Goal: Task Accomplishment & Management: Use online tool/utility

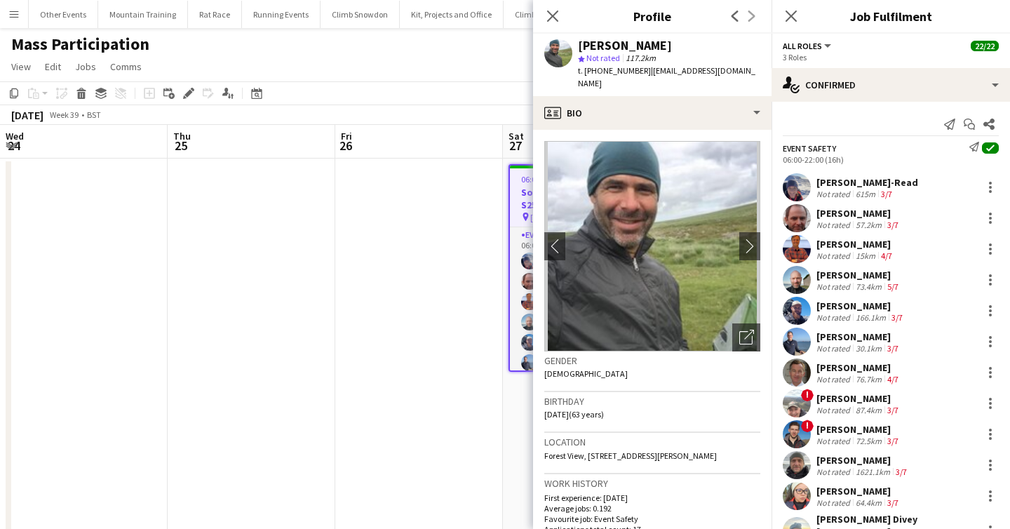
scroll to position [111, 0]
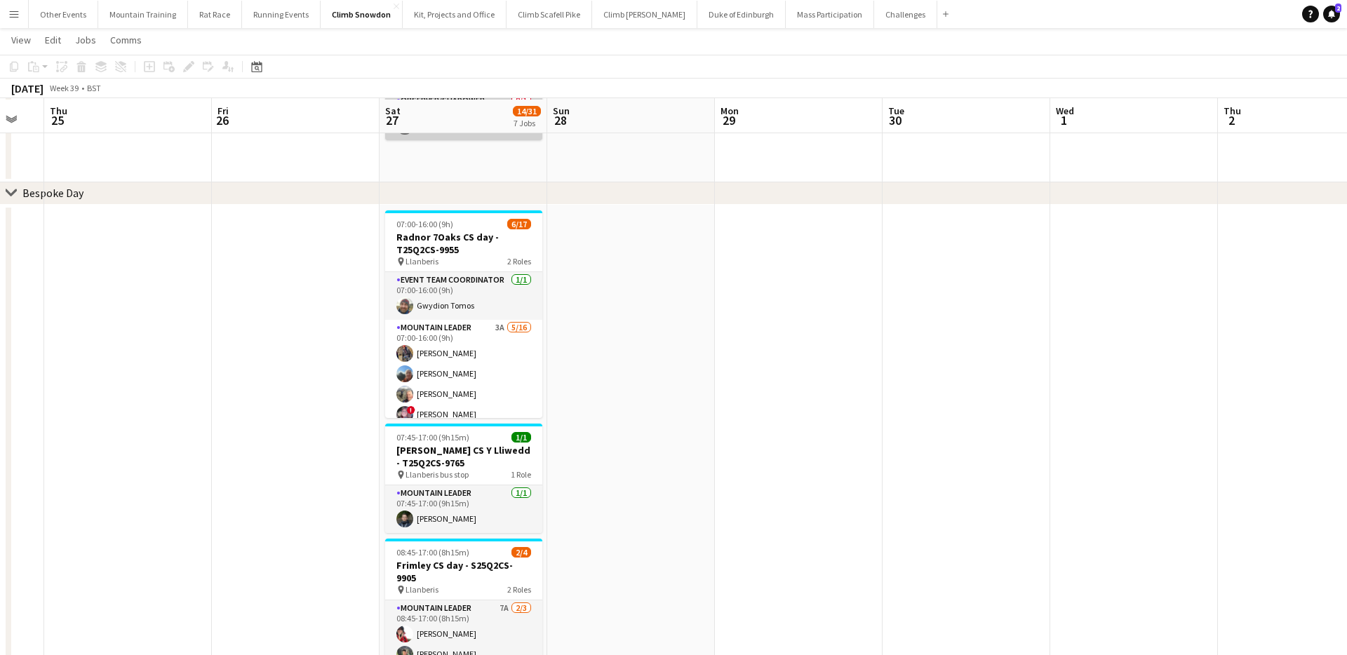
scroll to position [168, 0]
click at [489, 341] on app-card-role "Mountain Leader 3A 5/16 07:00-16:00 (9h) Alec Reece craig holsgrove Clive Woosn…" at bounding box center [463, 494] width 157 height 353
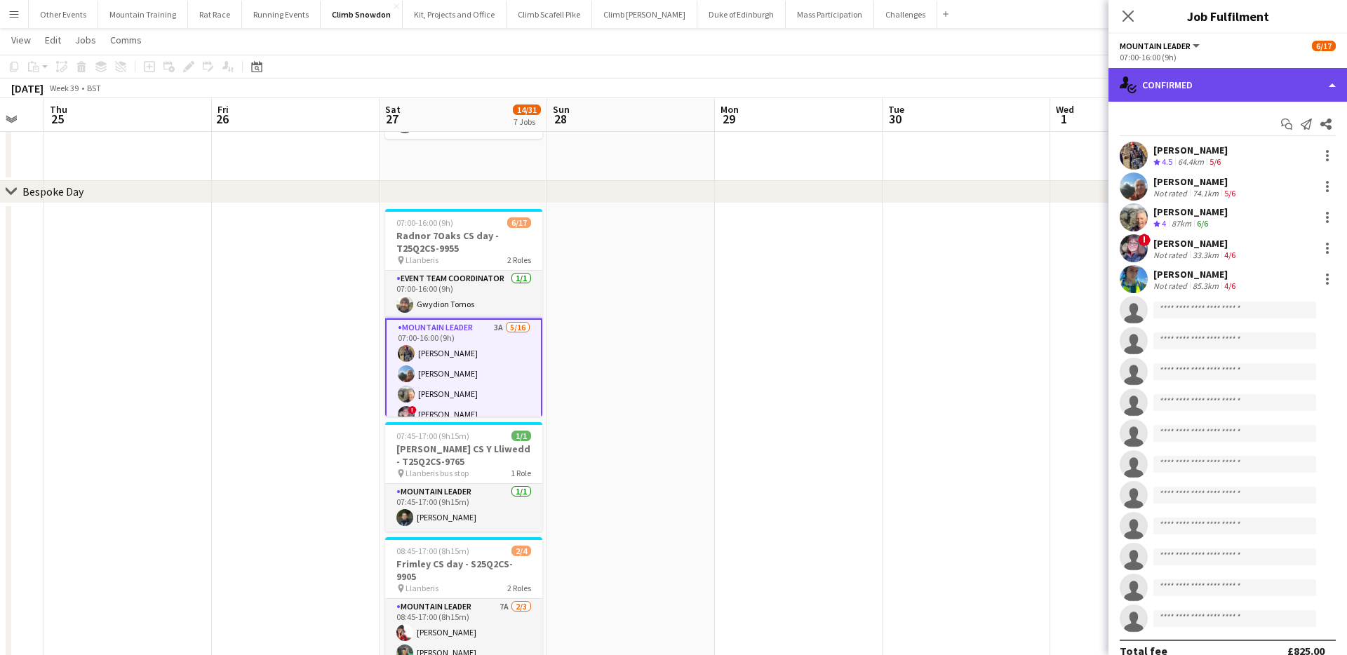
click at [1171, 96] on div "single-neutral-actions-check-2 Confirmed" at bounding box center [1227, 85] width 238 height 34
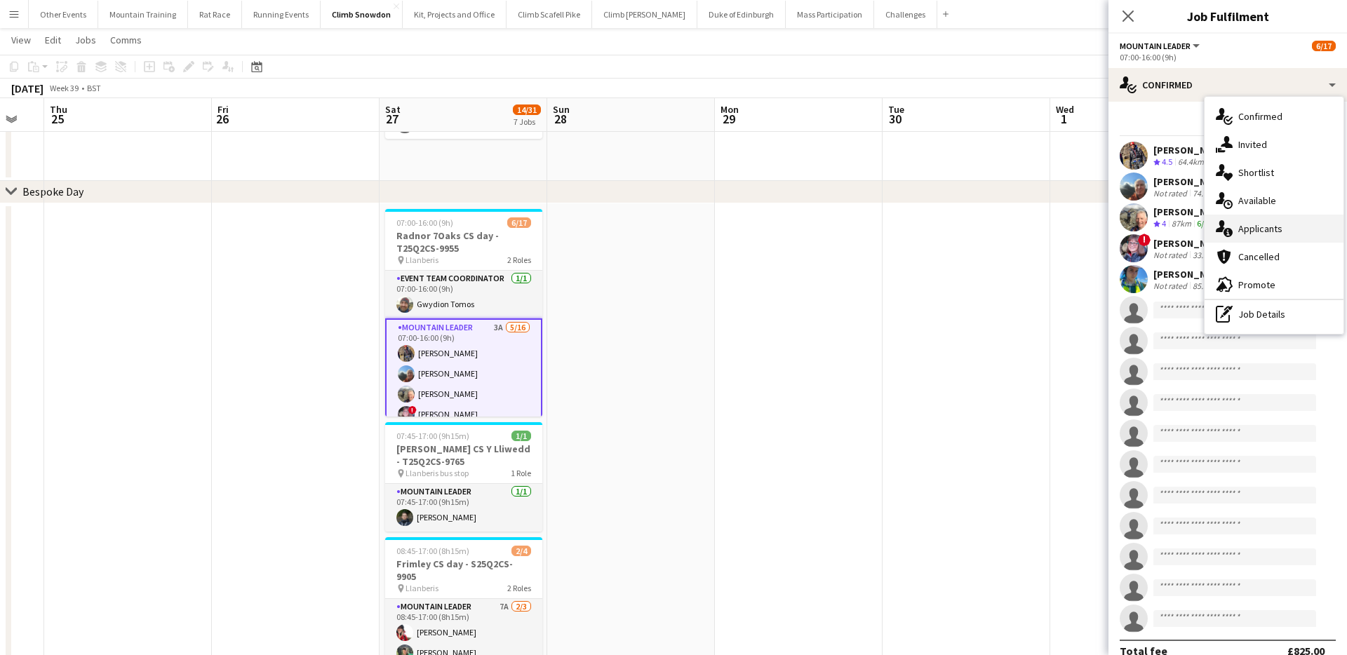
click at [1259, 231] on span "Applicants" at bounding box center [1260, 228] width 44 height 13
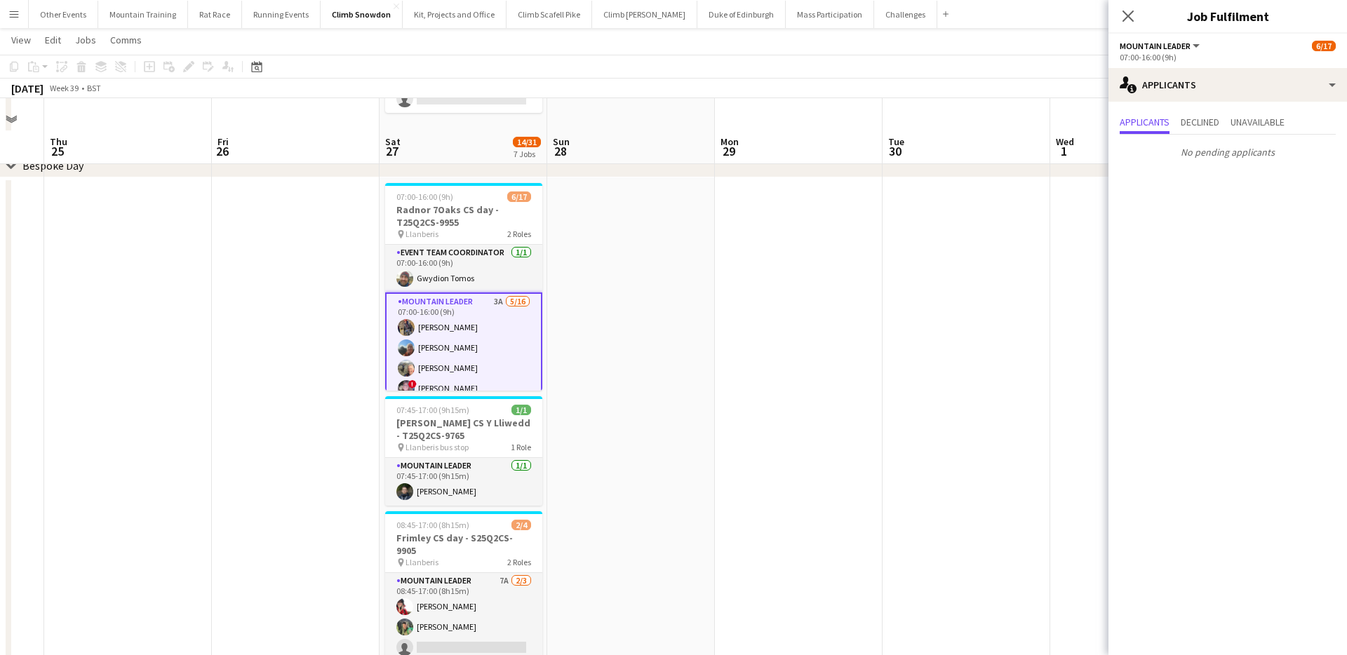
scroll to position [304, 0]
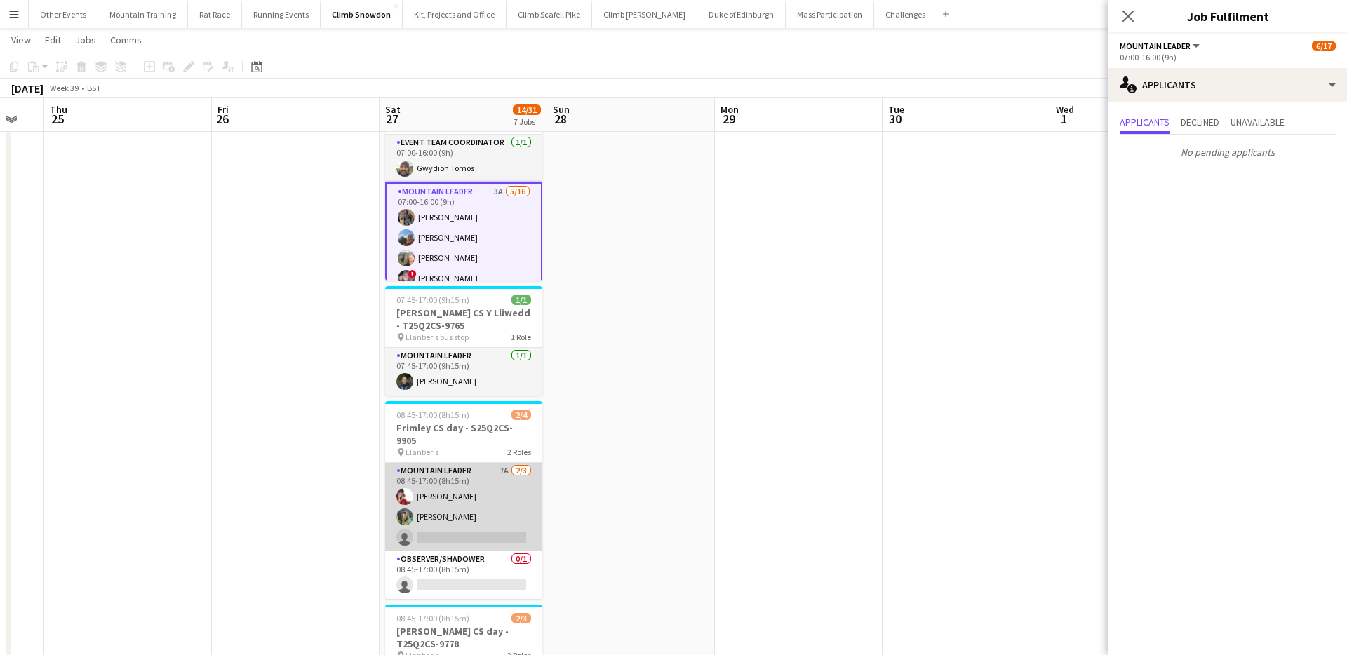
click at [447, 513] on app-card-role "Mountain Leader 7A 2/3 08:45-17:00 (8h15m) Sonia Williams Tom Robertson single-…" at bounding box center [463, 507] width 157 height 88
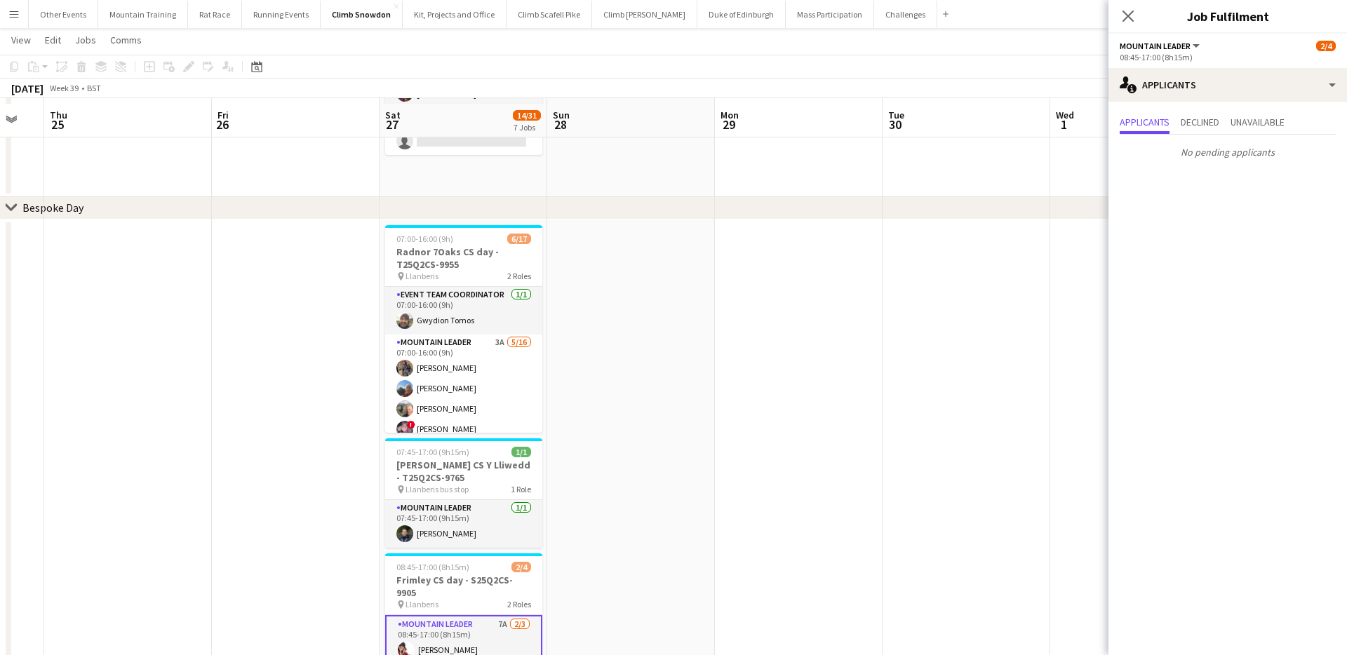
scroll to position [158, 0]
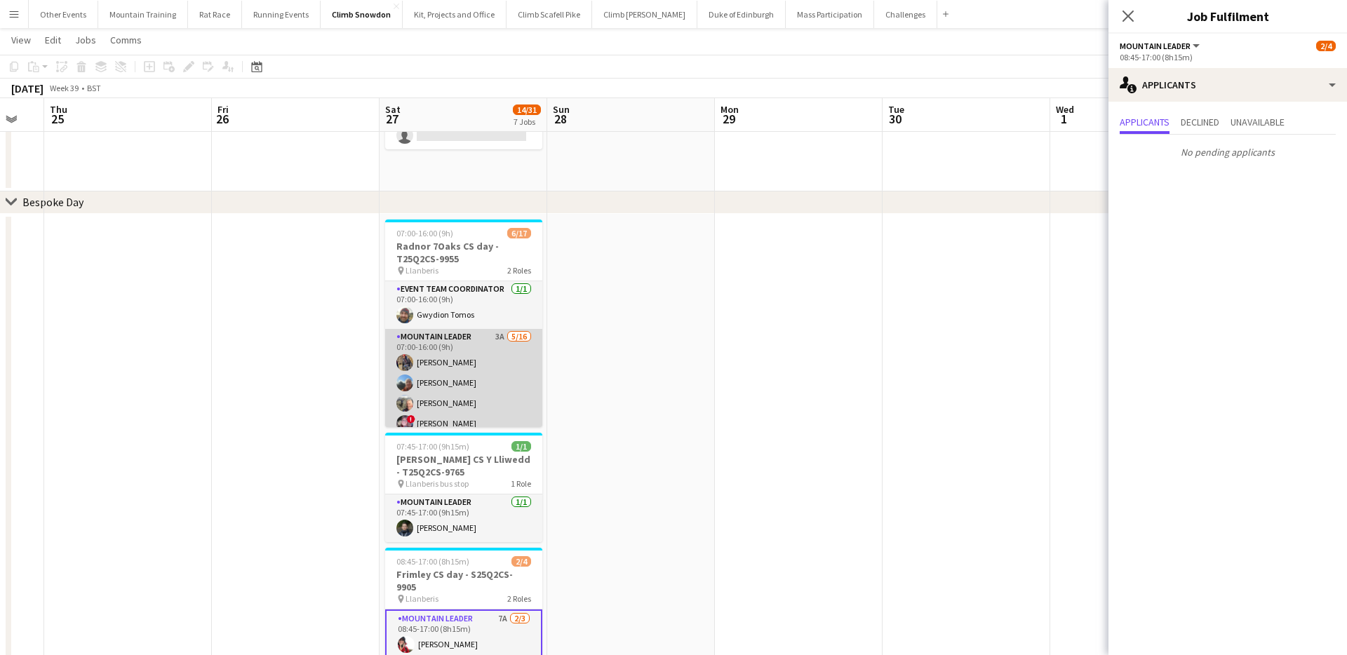
click at [506, 384] on app-card-role "Mountain Leader 3A 5/16 07:00-16:00 (9h) Alec Reece craig holsgrove Clive Woosn…" at bounding box center [463, 505] width 157 height 353
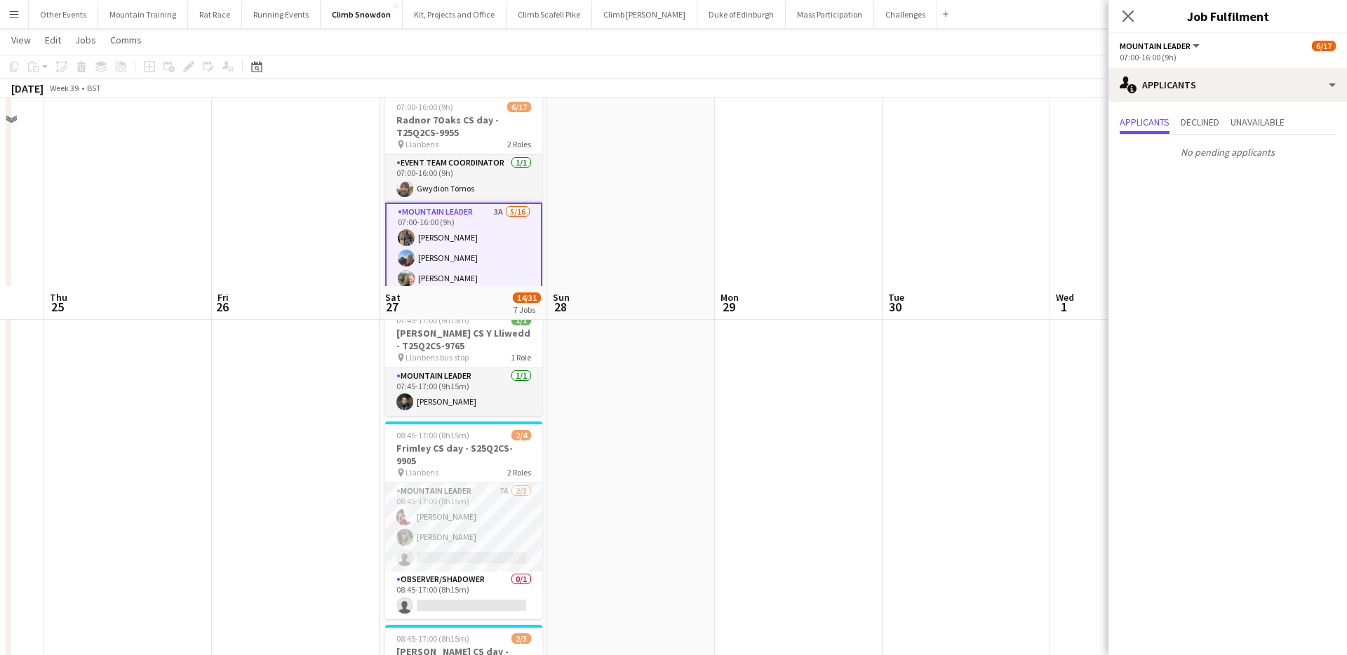
scroll to position [0, 0]
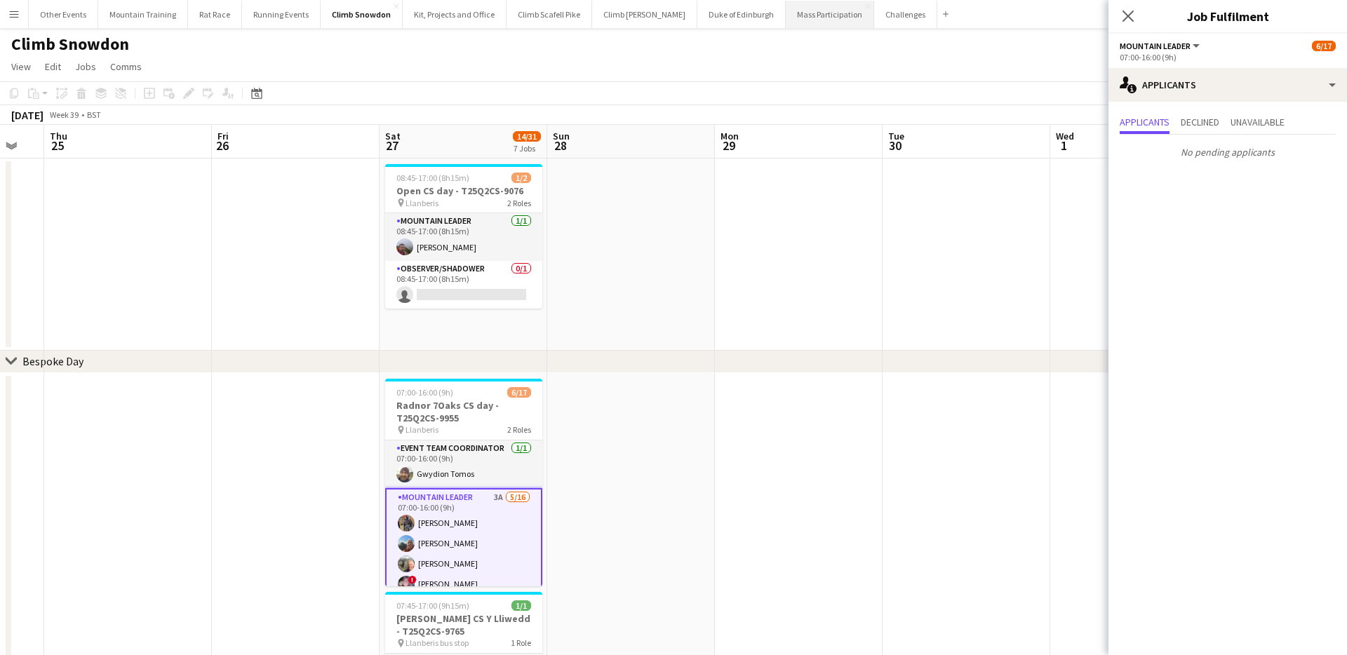
click at [797, 18] on button "Mass Participation Close" at bounding box center [830, 14] width 88 height 27
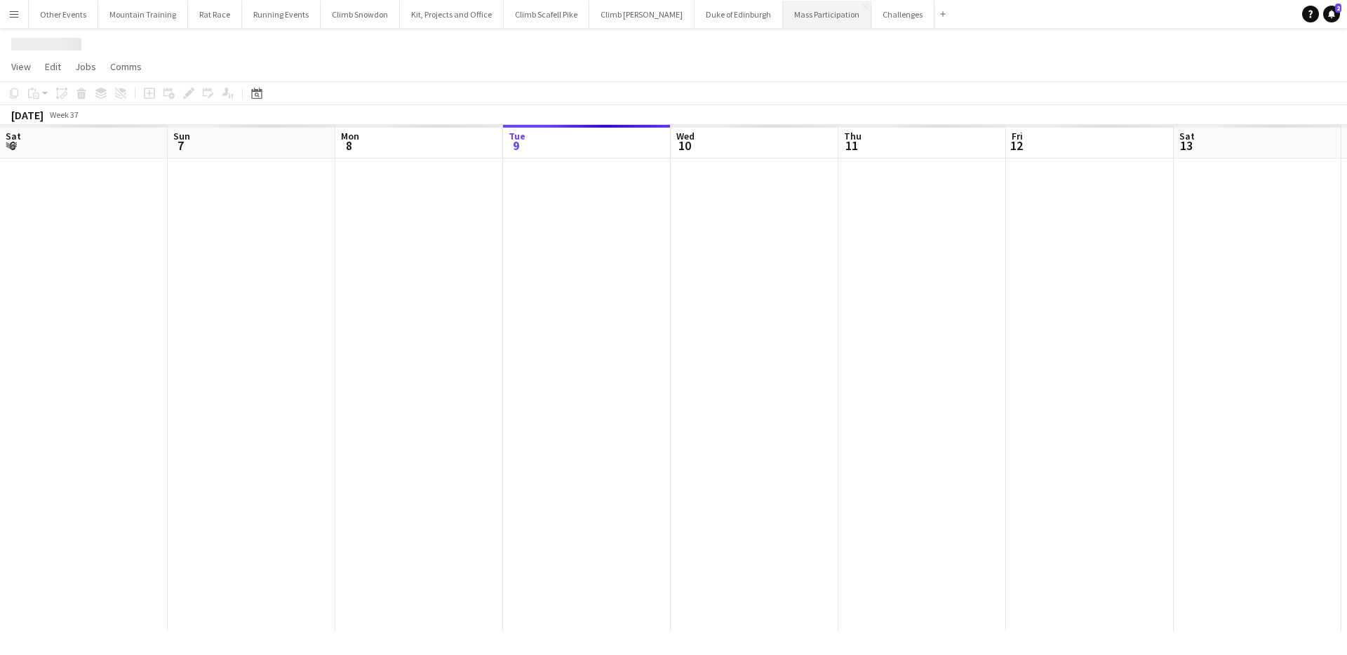
scroll to position [0, 335]
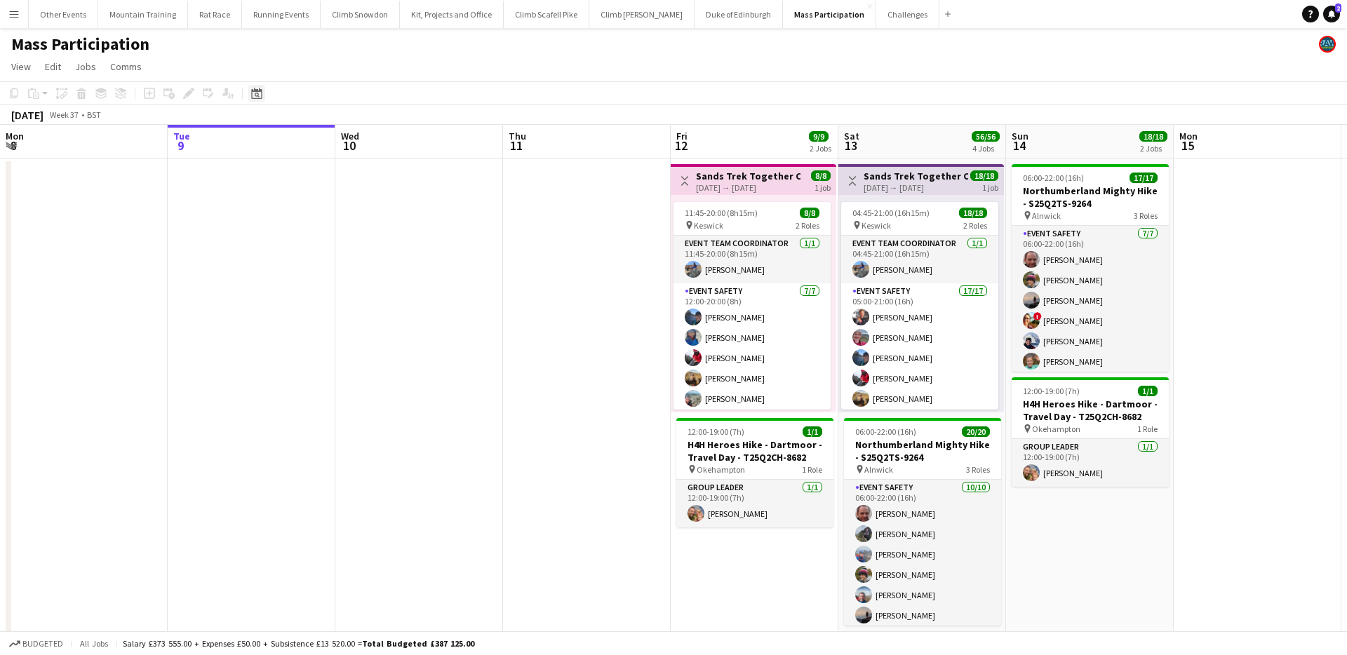
click at [260, 94] on icon "Date picker" at bounding box center [256, 93] width 11 height 11
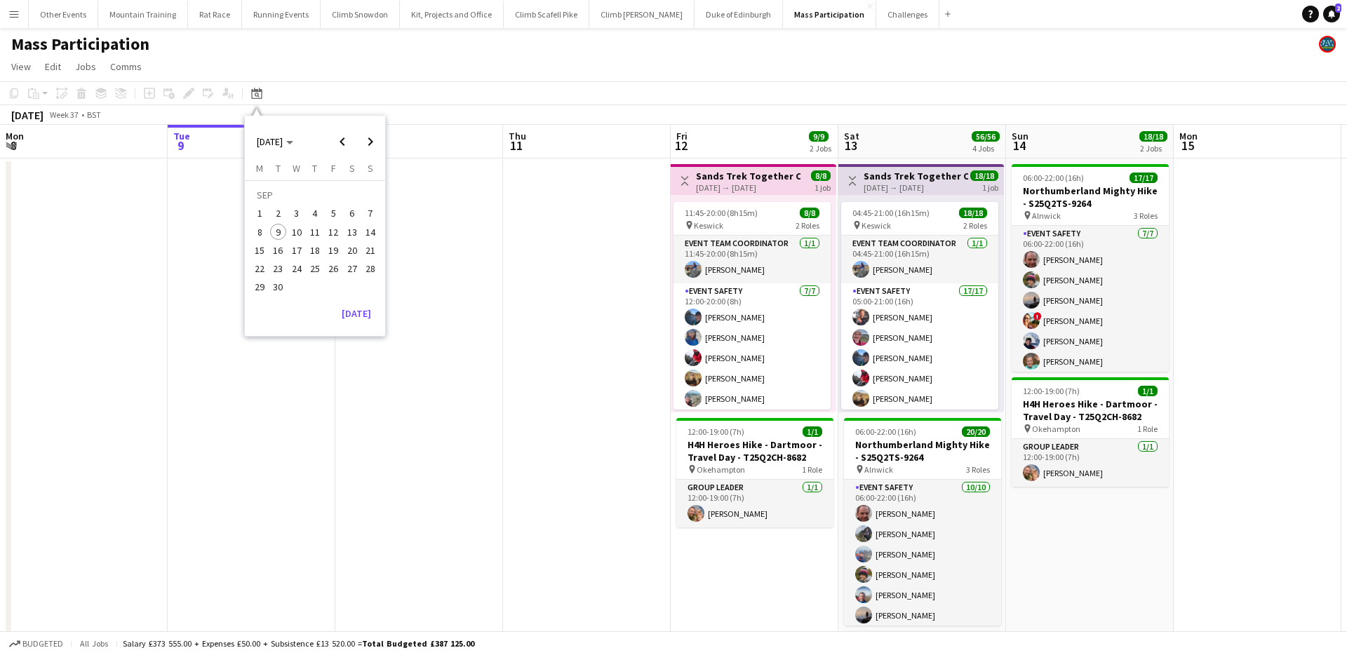
click at [352, 266] on span "27" at bounding box center [352, 268] width 17 height 17
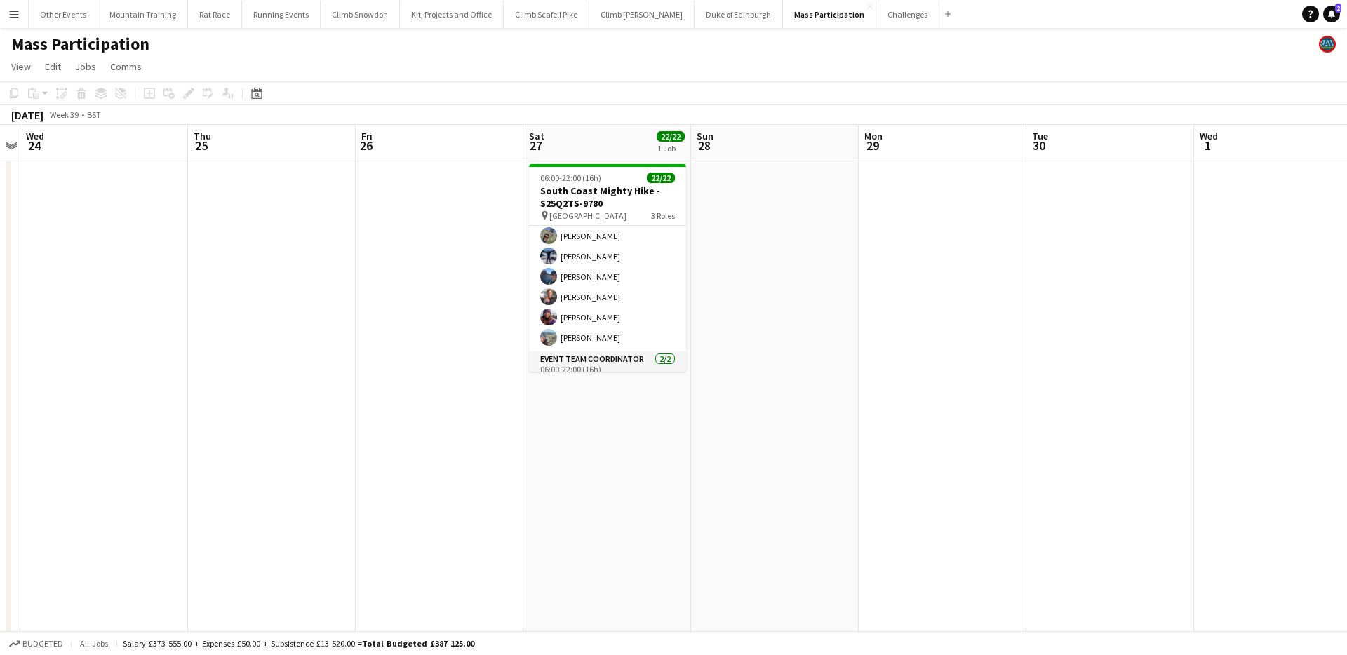
scroll to position [384, 0]
drag, startPoint x: 1058, startPoint y: 65, endPoint x: 1185, endPoint y: 4, distance: 139.9
click at [1058, 65] on app-page-menu "View Day view expanded Day view collapsed Month view Date picker Jump to today …" at bounding box center [673, 68] width 1347 height 27
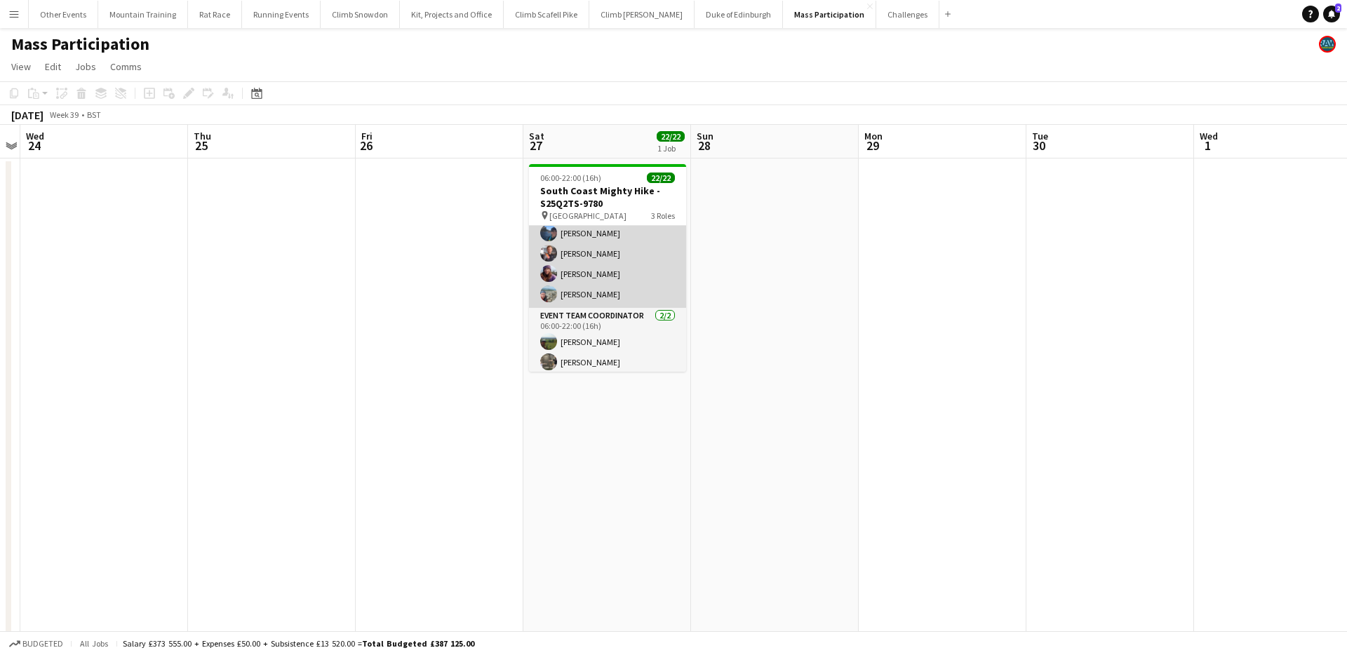
scroll to position [0, 0]
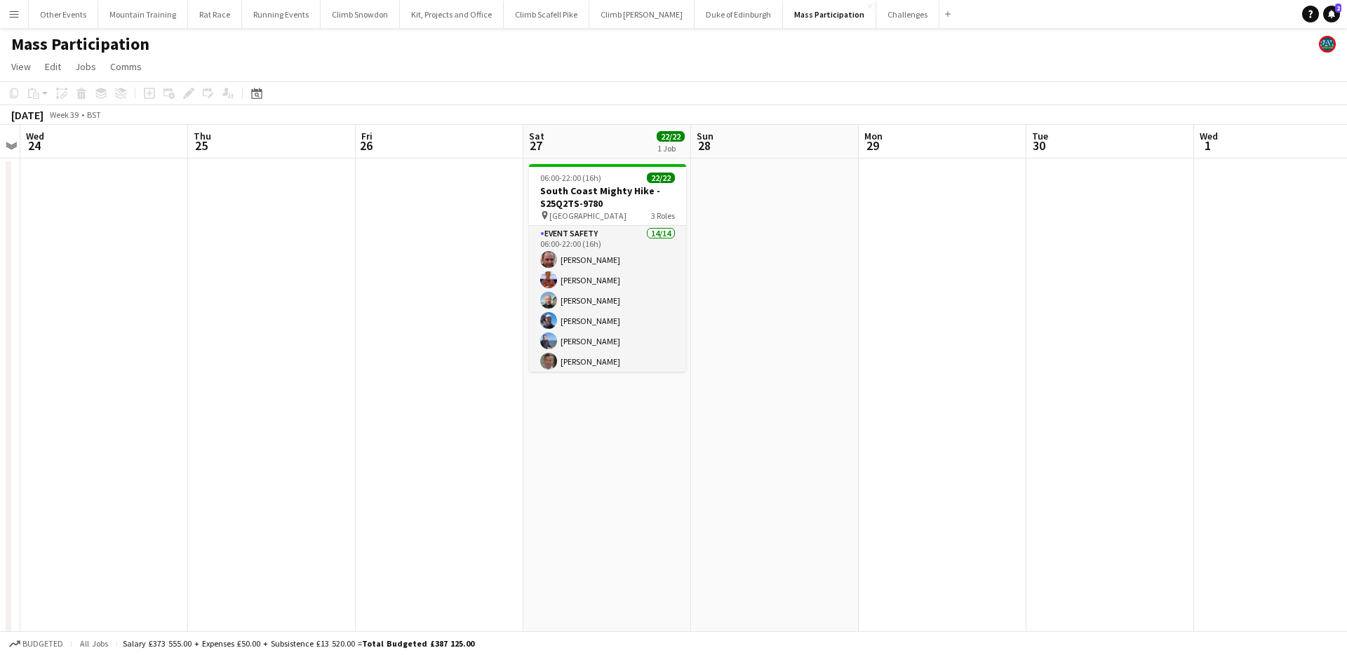
click at [1199, 85] on app-toolbar "Copy Paste Paste Command V Paste with crew Command Shift V Paste linked Job Del…" at bounding box center [673, 93] width 1347 height 24
